Goal: Find specific page/section

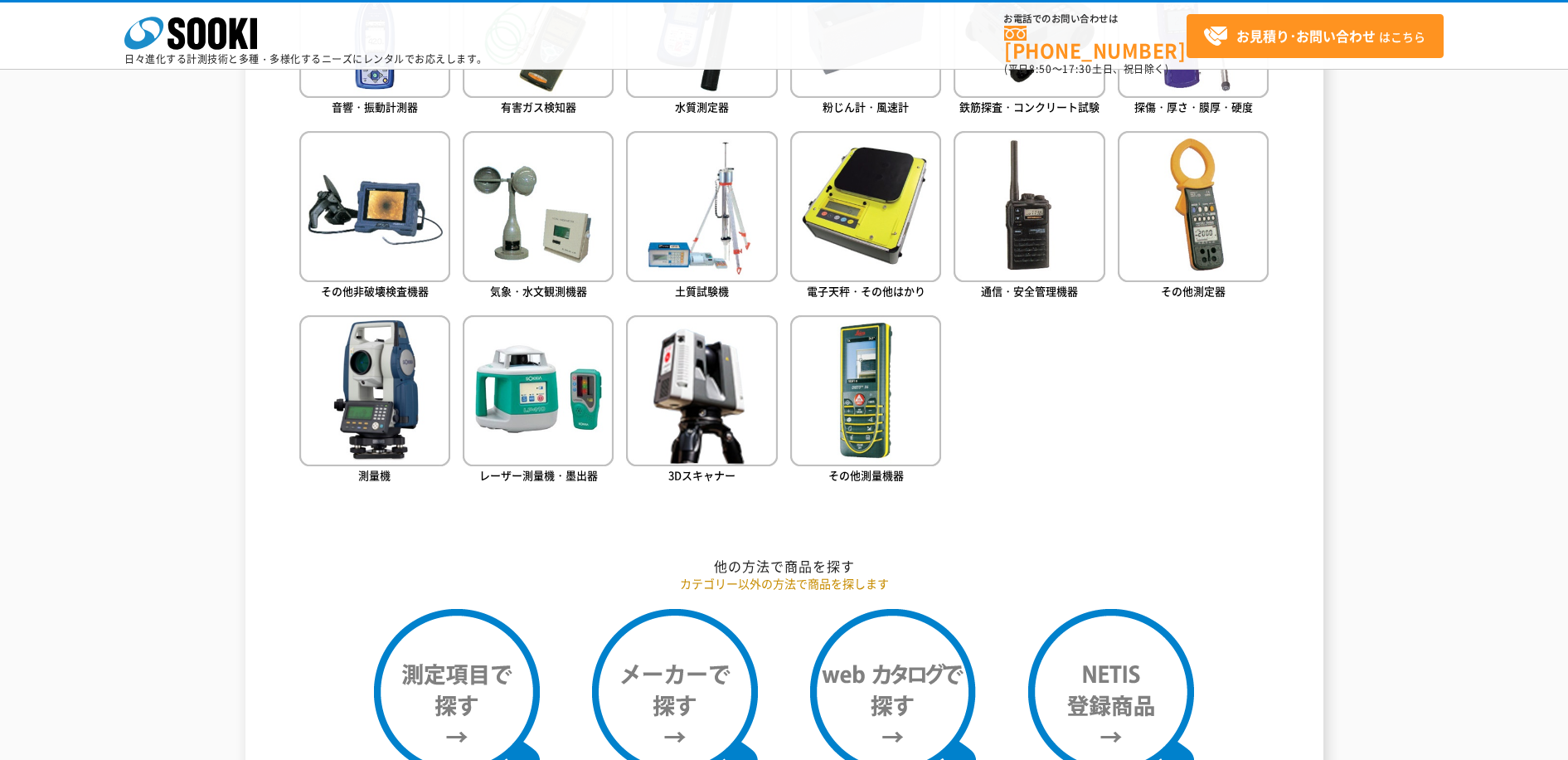
scroll to position [913, 0]
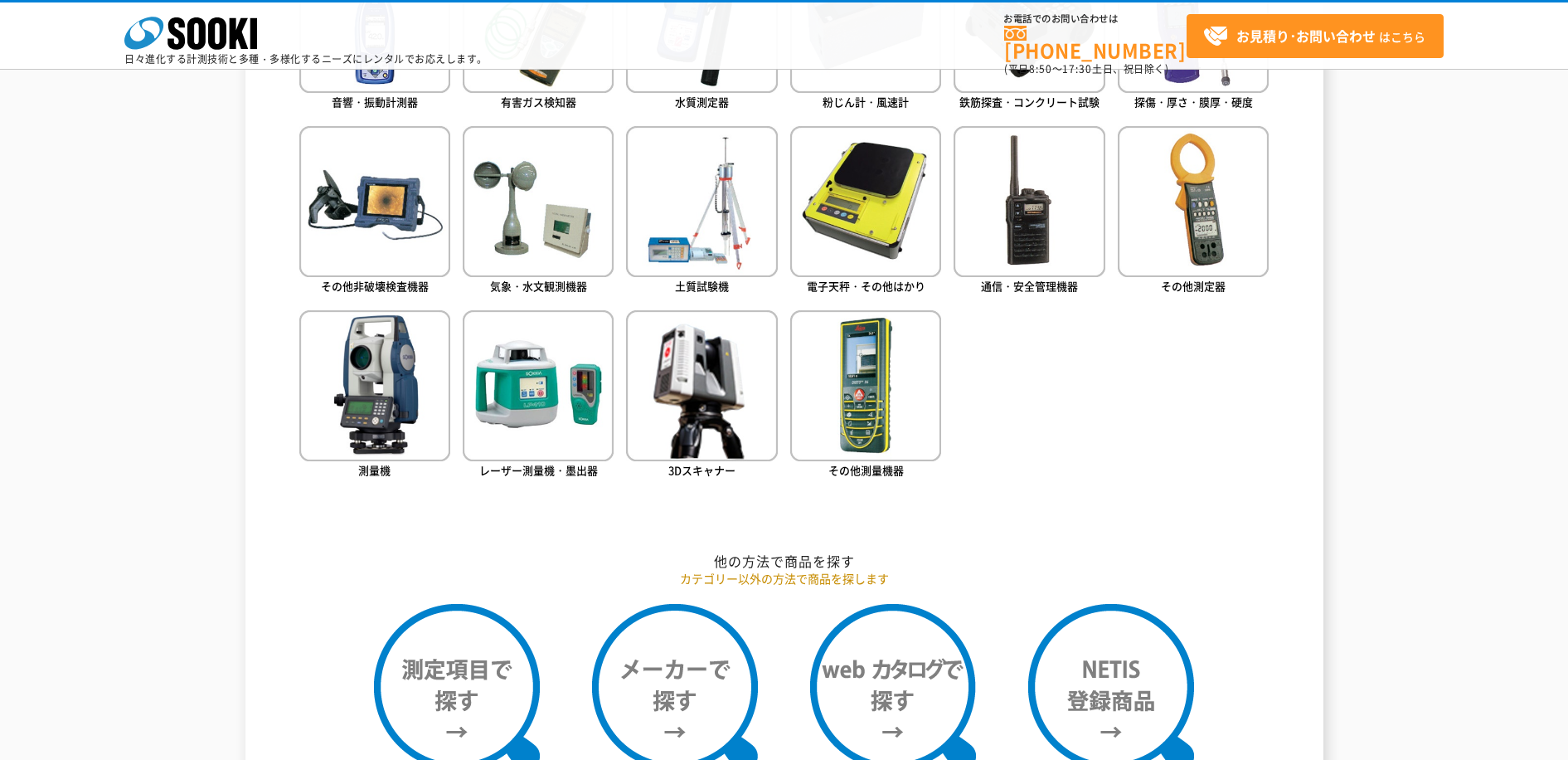
click at [1227, 347] on ul "音響・振動計測器 有害ガス検知器 水質測定器 粉じん計・風速計 鉄筋探査・コンクリート試験 探傷・厚さ・膜厚・硬度" at bounding box center [785, 234] width 971 height 587
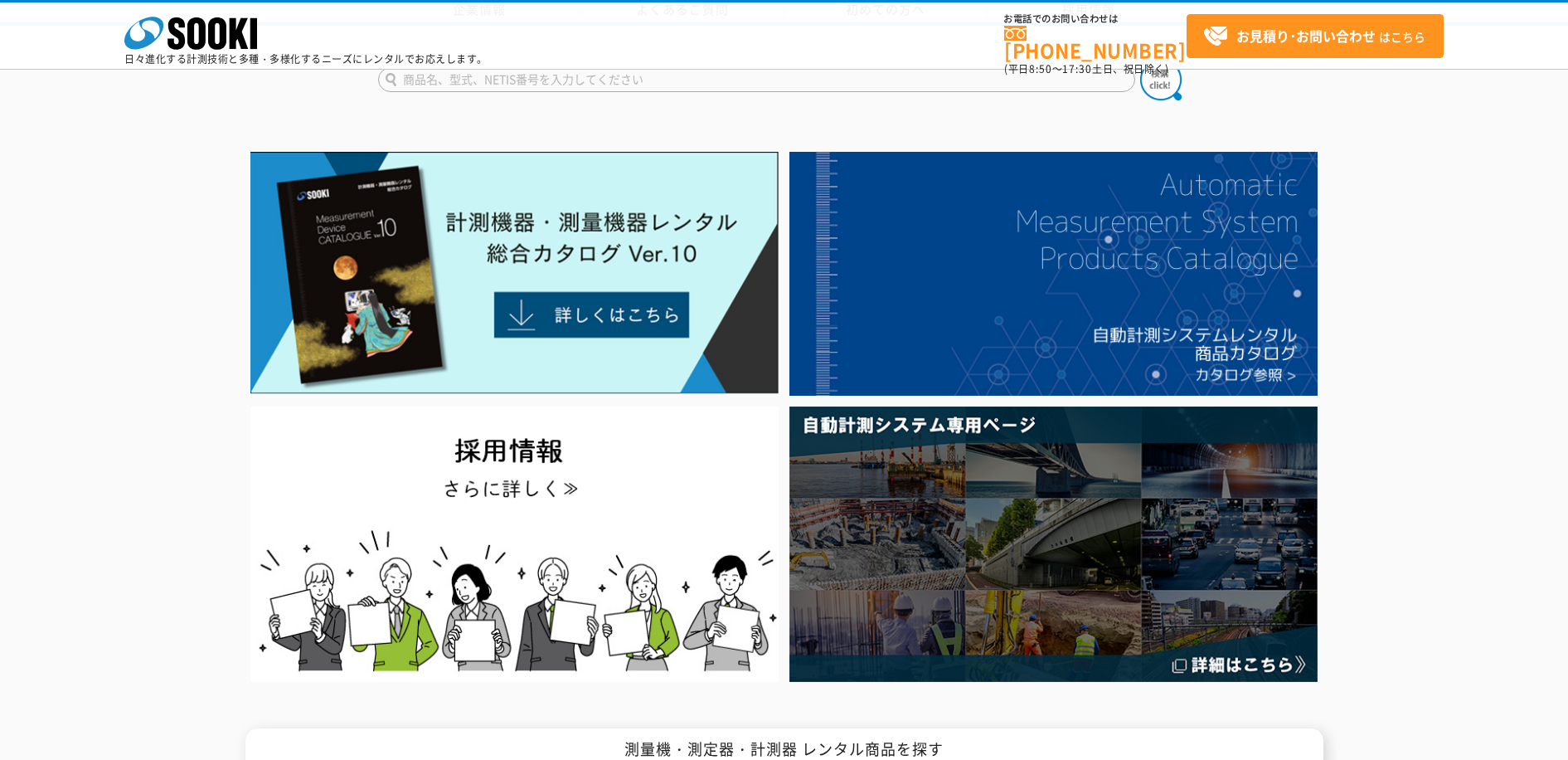
scroll to position [0, 0]
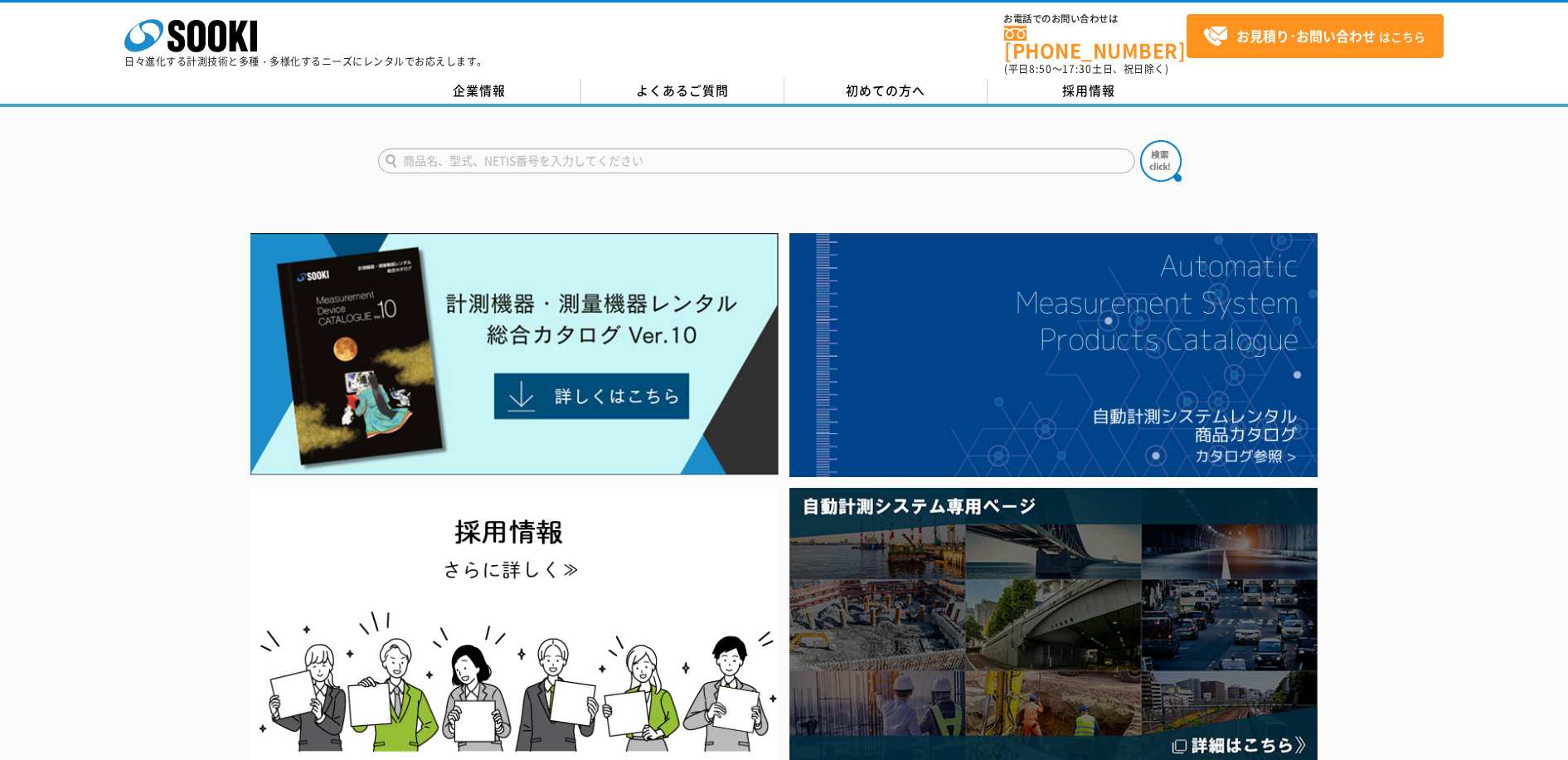
drag, startPoint x: 1398, startPoint y: 272, endPoint x: 1387, endPoint y: 272, distance: 11.0
click at [1398, 272] on div at bounding box center [784, 497] width 1568 height 540
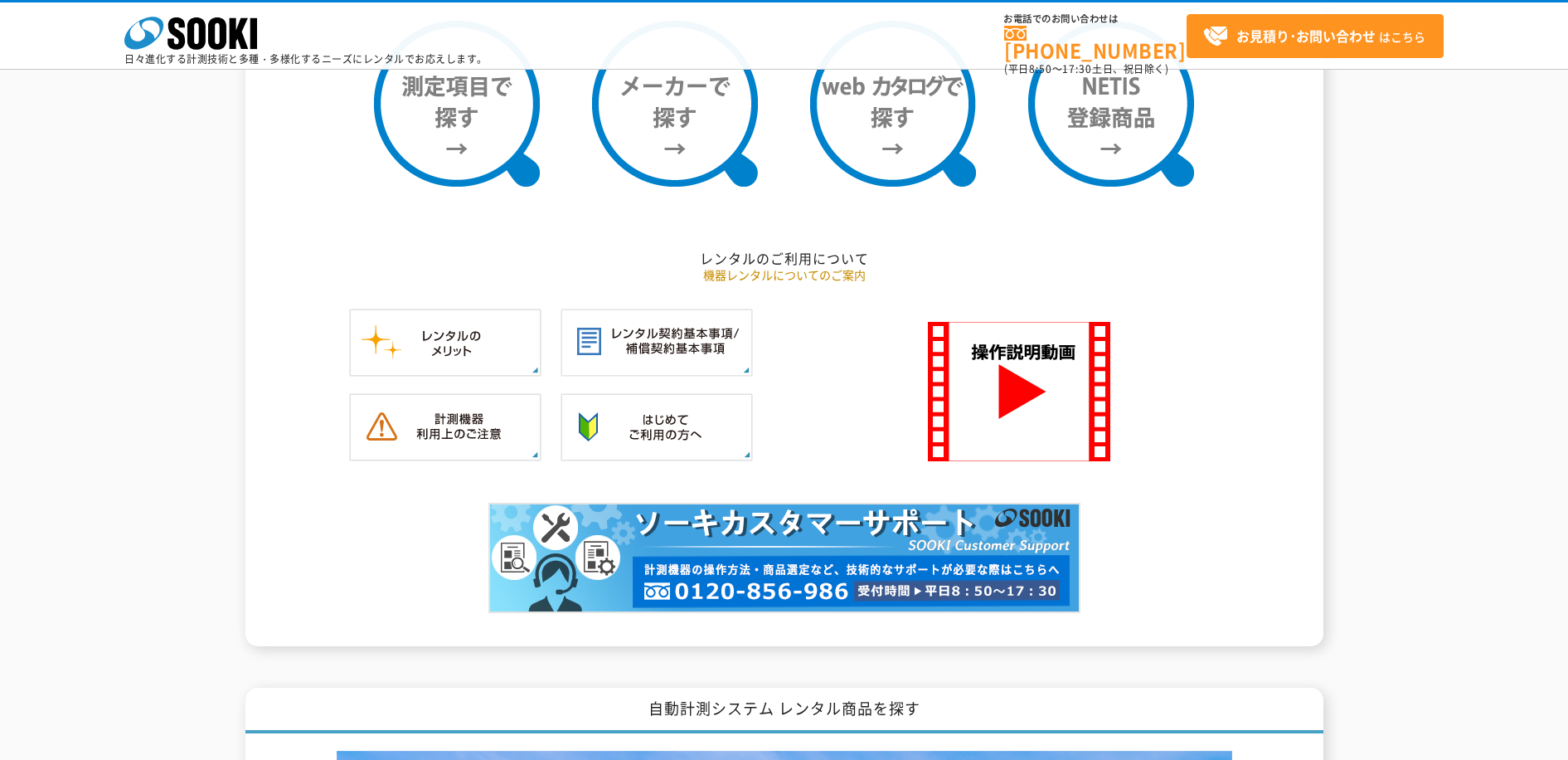
scroll to position [1493, 0]
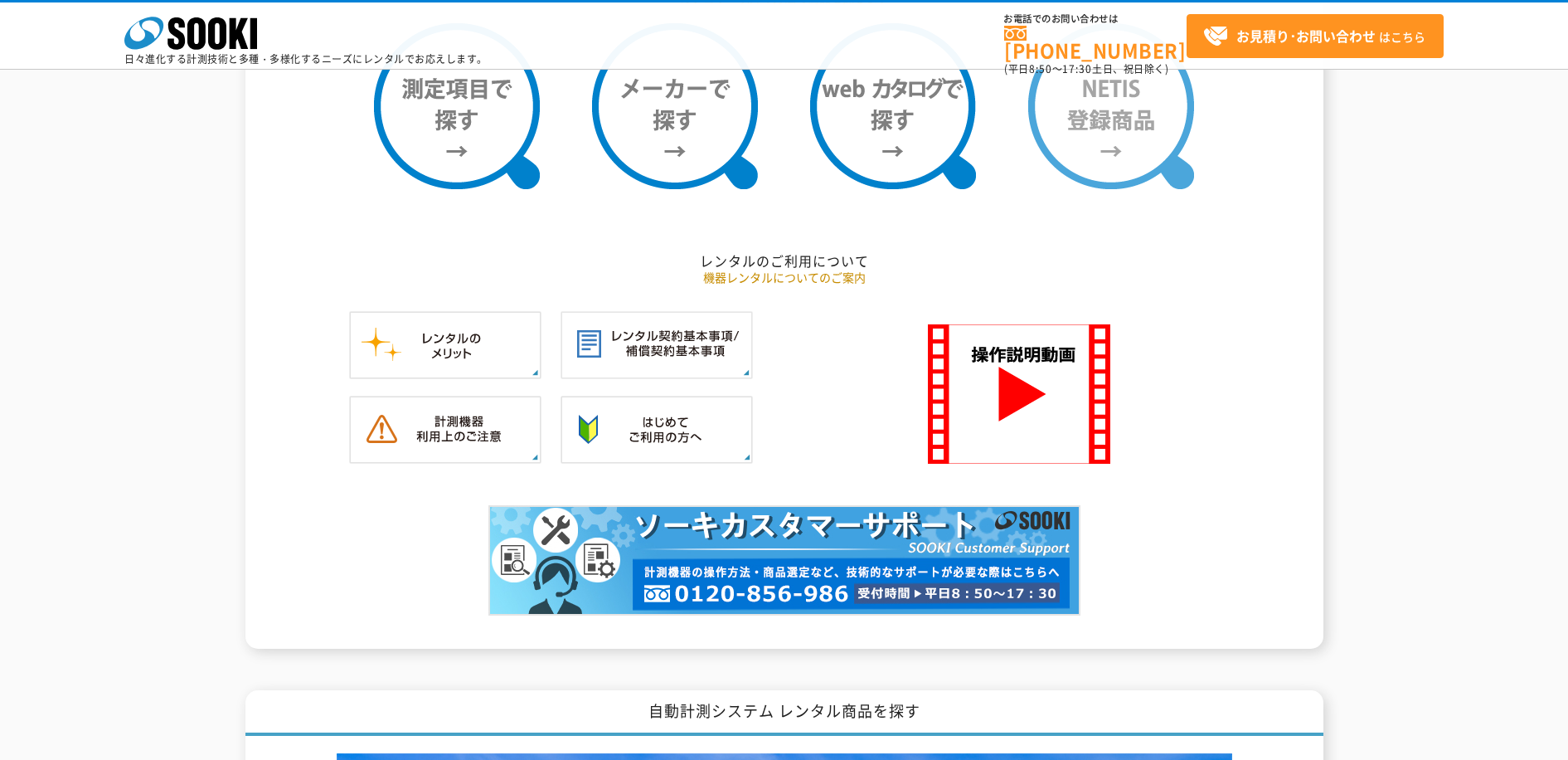
click at [1138, 181] on img at bounding box center [1111, 106] width 166 height 166
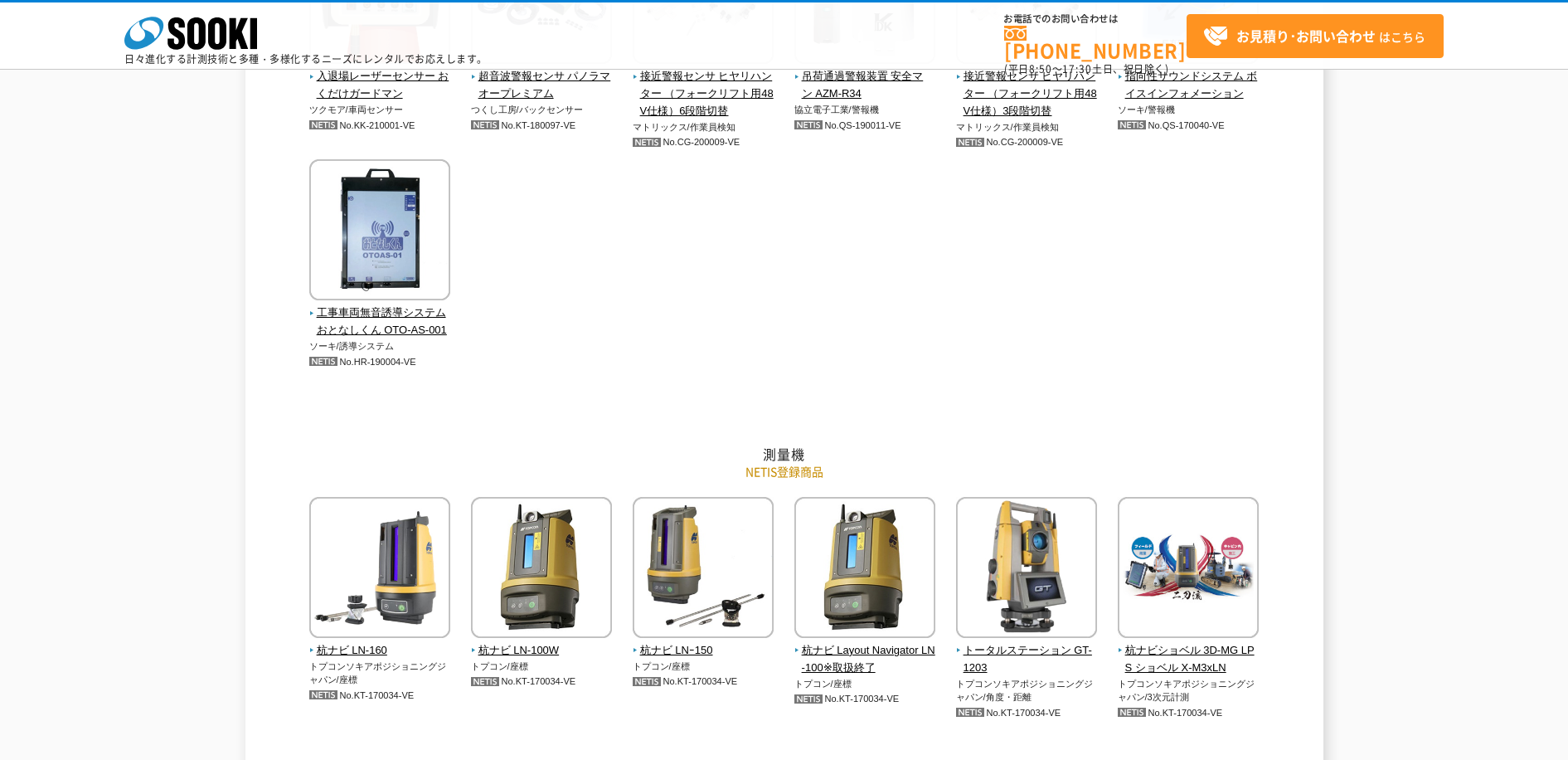
scroll to position [4480, 0]
